Goal: Task Accomplishment & Management: Complete application form

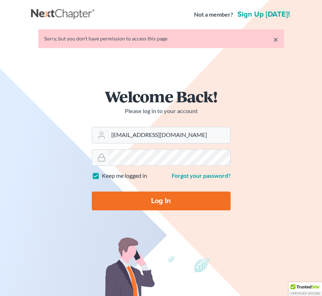
click at [163, 200] on input "Log In" at bounding box center [161, 201] width 139 height 19
type input "Thinking..."
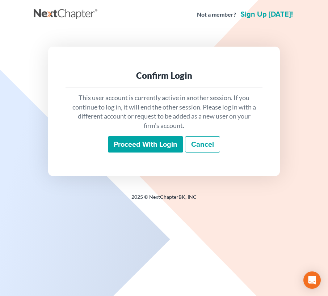
click at [149, 140] on input "Proceed with login" at bounding box center [145, 144] width 75 height 17
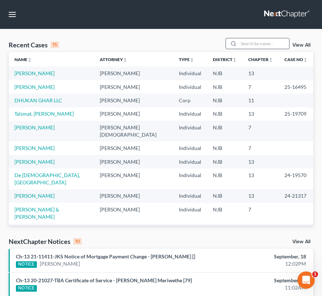
click at [257, 45] on input "search" at bounding box center [264, 43] width 51 height 10
type input "medina"
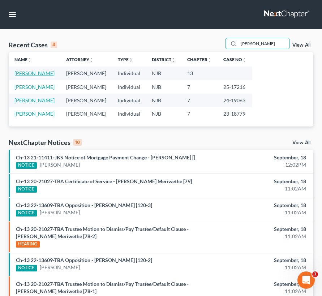
click at [23, 74] on link "Medina, Denis" at bounding box center [34, 73] width 40 height 6
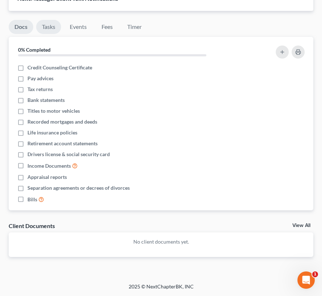
click at [46, 25] on link "Tasks" at bounding box center [48, 27] width 25 height 14
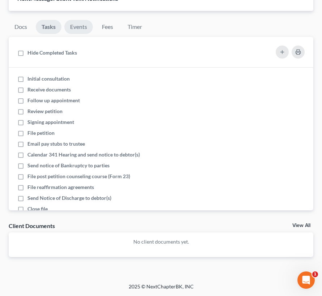
click at [83, 26] on link "Events" at bounding box center [78, 27] width 29 height 14
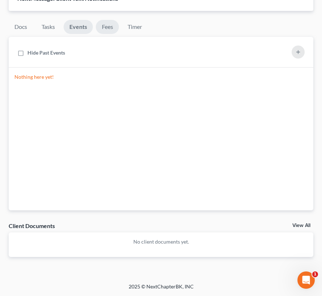
click at [114, 29] on link "Fees" at bounding box center [107, 27] width 23 height 14
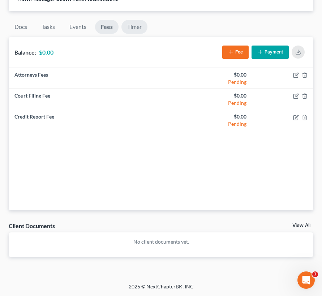
click at [125, 26] on link "Timer" at bounding box center [135, 27] width 26 height 14
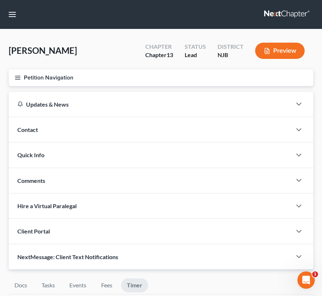
click at [34, 81] on button "Petition Navigation" at bounding box center [161, 77] width 305 height 17
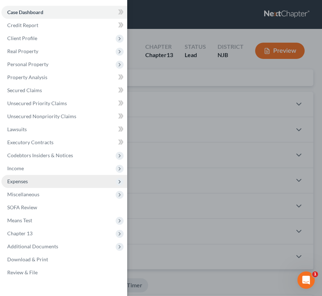
click at [51, 183] on span "Expenses" at bounding box center [64, 181] width 126 height 13
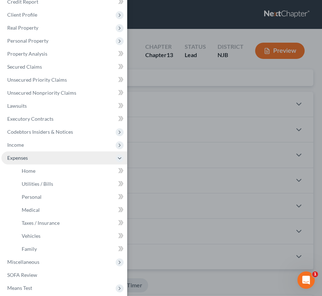
scroll to position [36, 0]
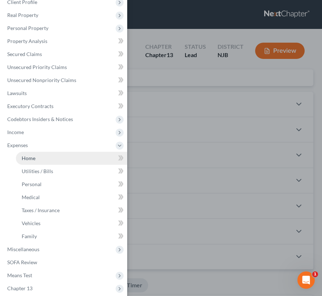
click at [51, 157] on link "Home" at bounding box center [71, 158] width 111 height 13
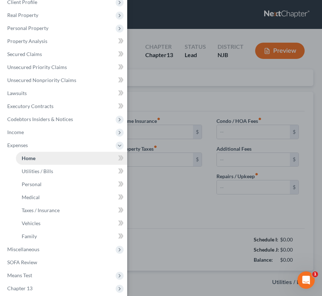
type input "2,954.02"
type input "0.00"
radio input "true"
type input "0.00"
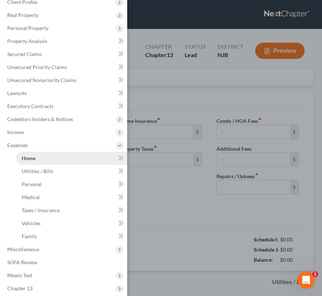
type input "0.00"
type input "150.00"
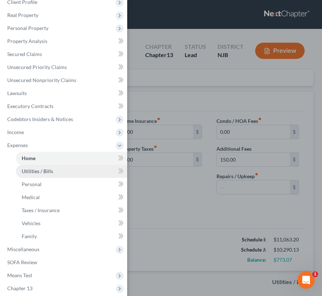
click at [47, 174] on link "Utilities / Bills" at bounding box center [71, 171] width 111 height 13
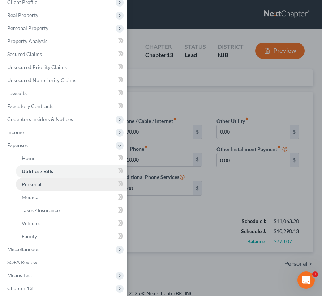
click at [45, 184] on link "Personal" at bounding box center [71, 184] width 111 height 13
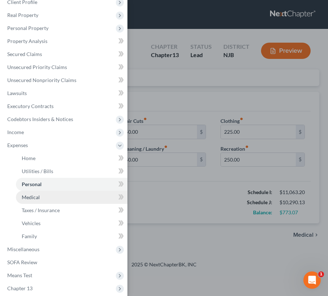
click at [39, 201] on link "Medical" at bounding box center [71, 197] width 111 height 13
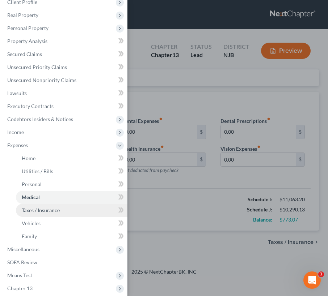
click at [38, 213] on link "Taxes / Insurance" at bounding box center [71, 210] width 111 height 13
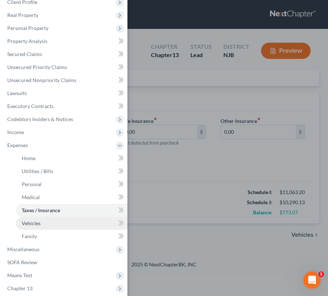
click at [38, 226] on span "Vehicles" at bounding box center [31, 223] width 19 height 6
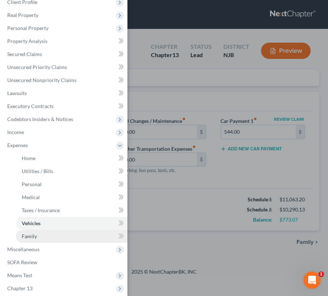
click at [37, 233] on link "Family" at bounding box center [71, 236] width 111 height 13
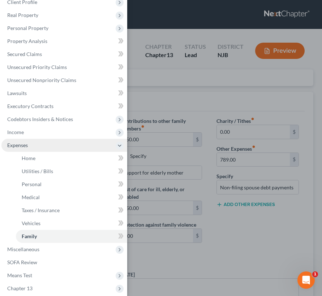
click at [53, 150] on span "Expenses" at bounding box center [64, 145] width 126 height 13
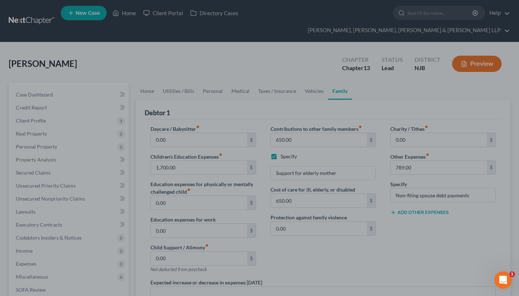
click at [116, 50] on div at bounding box center [259, 148] width 519 height 296
click at [167, 78] on div at bounding box center [259, 148] width 519 height 296
click at [143, 78] on div at bounding box center [259, 148] width 519 height 296
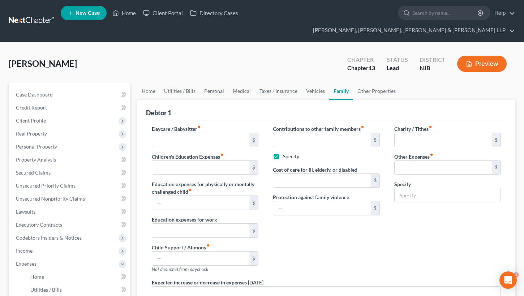
type input "0.00"
type input "1,700.00"
type input "0.00"
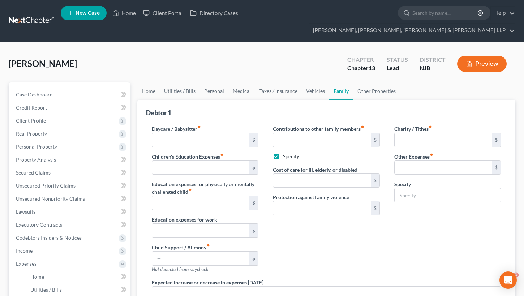
type input "650.00"
checkbox input "true"
type input "650.00"
type input "0.00"
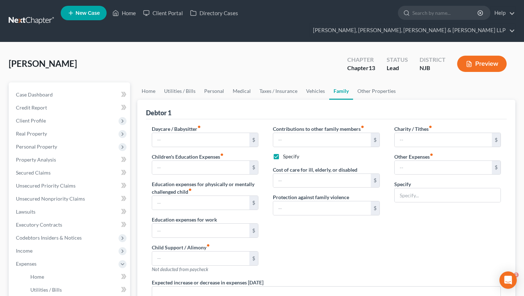
type input "789.00"
type input "Non-filing spouse debt payments"
radio input "true"
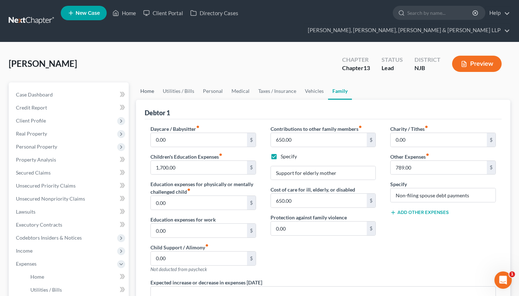
click at [144, 82] on link "Home" at bounding box center [147, 90] width 22 height 17
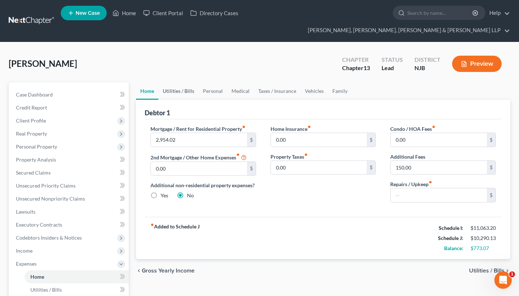
click at [170, 82] on link "Utilities / Bills" at bounding box center [178, 90] width 40 height 17
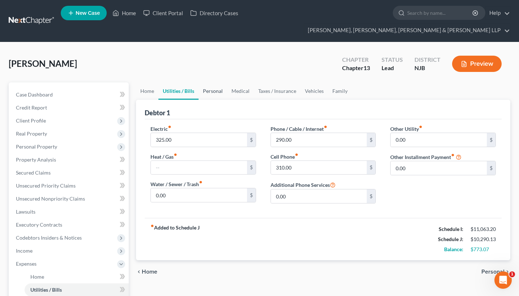
click at [212, 82] on link "Personal" at bounding box center [213, 90] width 29 height 17
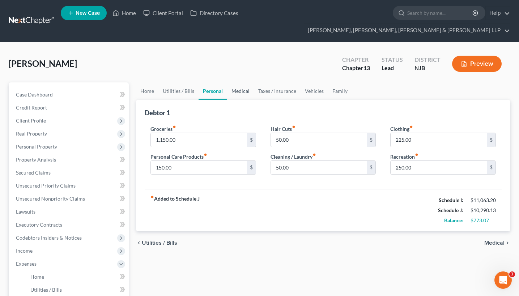
click at [250, 82] on link "Medical" at bounding box center [240, 90] width 27 height 17
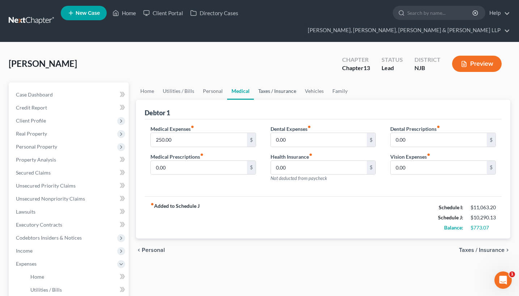
click at [283, 82] on link "Taxes / Insurance" at bounding box center [277, 90] width 47 height 17
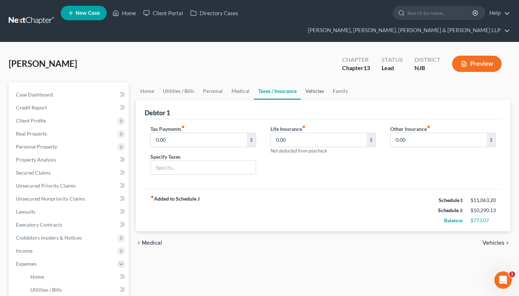
click at [303, 82] on link "Vehicles" at bounding box center [314, 90] width 27 height 17
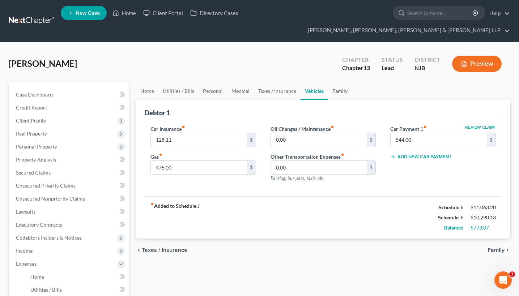
click at [337, 82] on link "Family" at bounding box center [340, 90] width 24 height 17
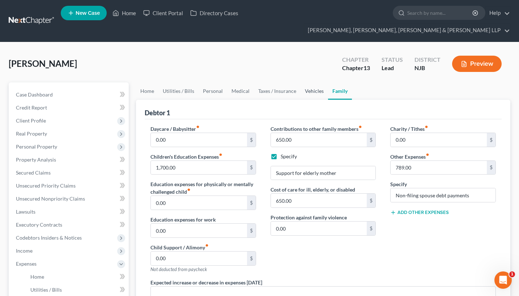
click at [309, 82] on link "Vehicles" at bounding box center [314, 90] width 27 height 17
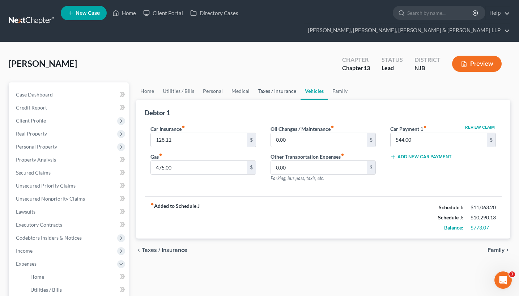
click at [287, 82] on link "Taxes / Insurance" at bounding box center [277, 90] width 47 height 17
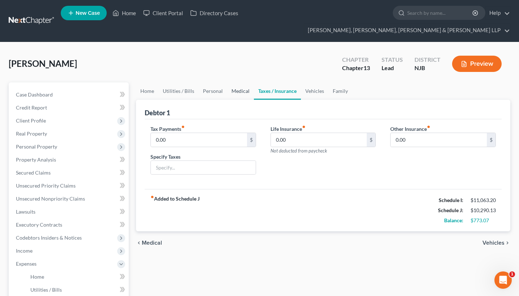
click at [242, 82] on link "Medical" at bounding box center [240, 90] width 27 height 17
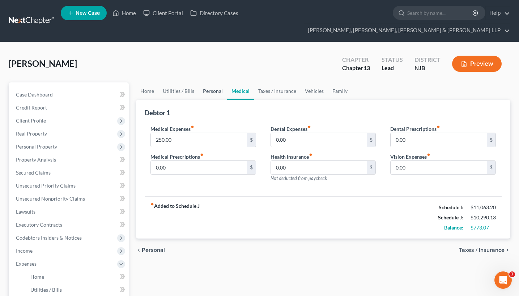
click at [208, 82] on link "Personal" at bounding box center [213, 90] width 29 height 17
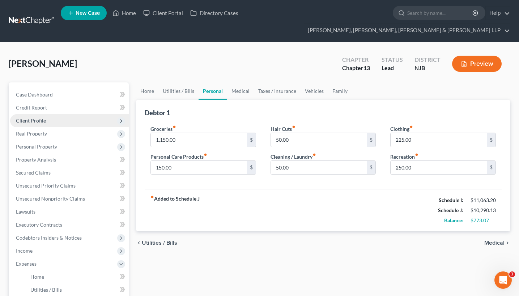
click at [42, 118] on span "Client Profile" at bounding box center [31, 121] width 30 height 6
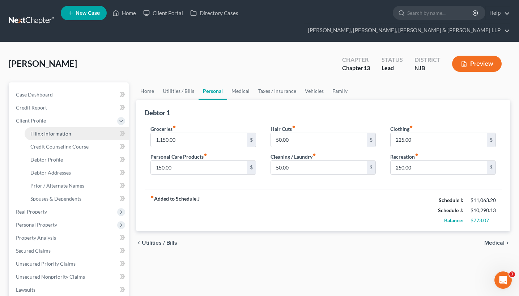
click at [70, 127] on link "Filing Information" at bounding box center [77, 133] width 104 height 13
select select "1"
select select "0"
select select "3"
select select "0"
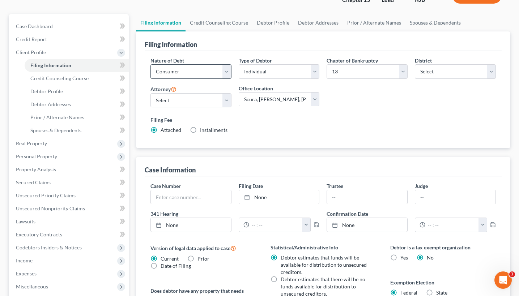
scroll to position [72, 0]
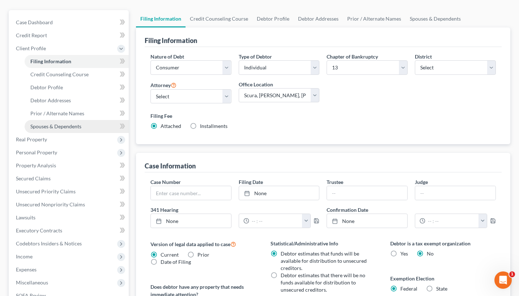
click at [75, 123] on span "Spouses & Dependents" at bounding box center [55, 126] width 51 height 6
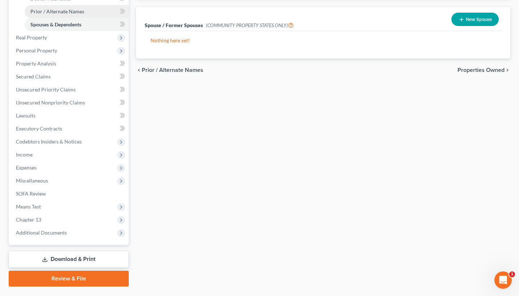
scroll to position [179, 0]
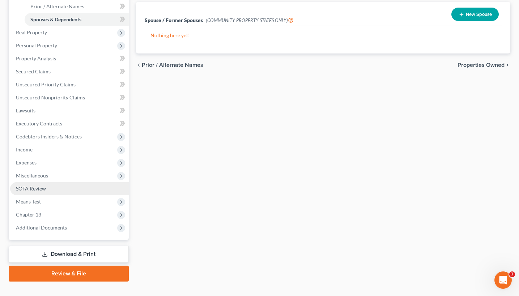
click at [42, 186] on span "SOFA Review" at bounding box center [31, 189] width 30 height 6
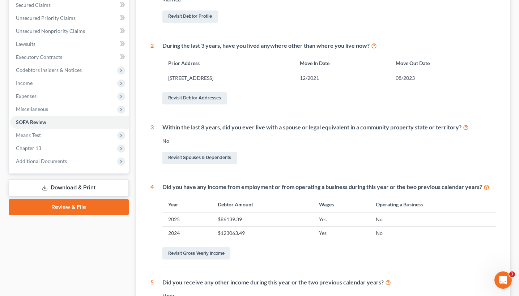
scroll to position [181, 0]
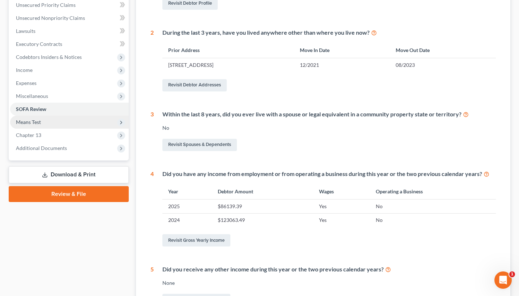
click at [25, 119] on span "Means Test" at bounding box center [28, 122] width 25 height 6
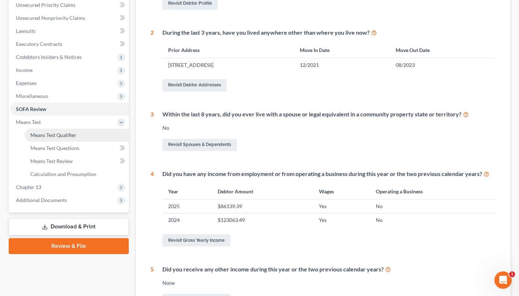
click at [76, 129] on link "Means Test Qualifier" at bounding box center [77, 135] width 104 height 13
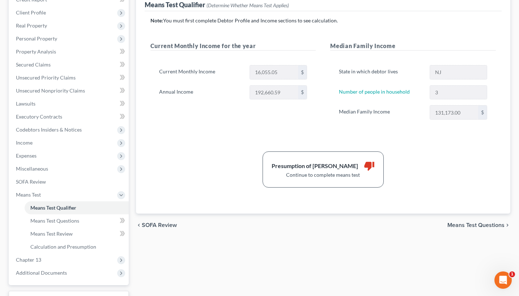
scroll to position [108, 0]
click at [39, 214] on link "Means Test Questions" at bounding box center [77, 220] width 104 height 13
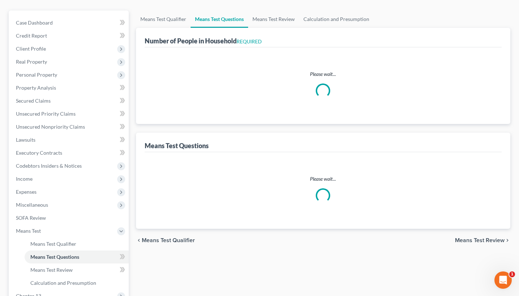
scroll to position [4, 0]
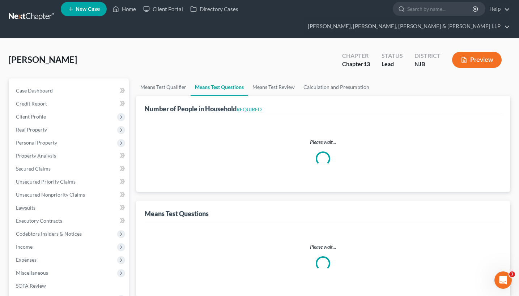
select select "1"
select select "60"
select select "2"
select select "60"
select select "3"
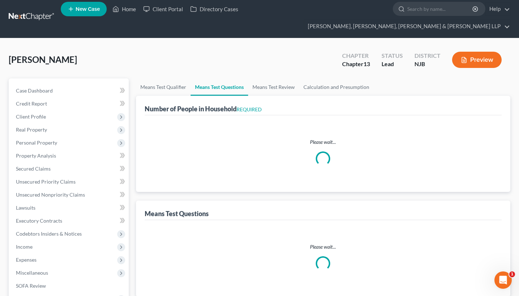
select select "0"
select select "1"
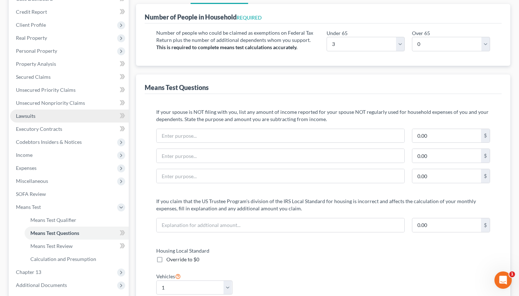
scroll to position [108, 0]
